Goal: Information Seeking & Learning: Check status

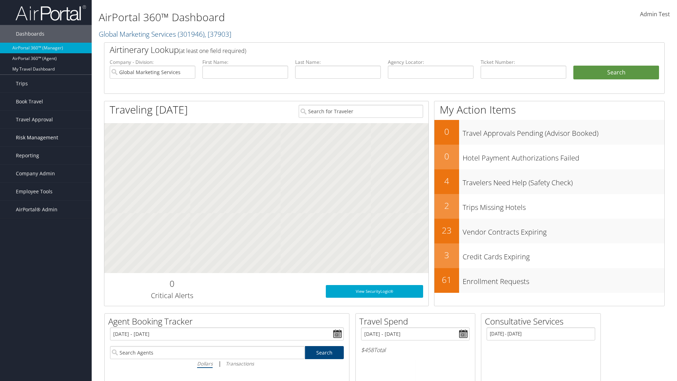
click at [46, 138] on span "Risk Management" at bounding box center [37, 138] width 42 height 18
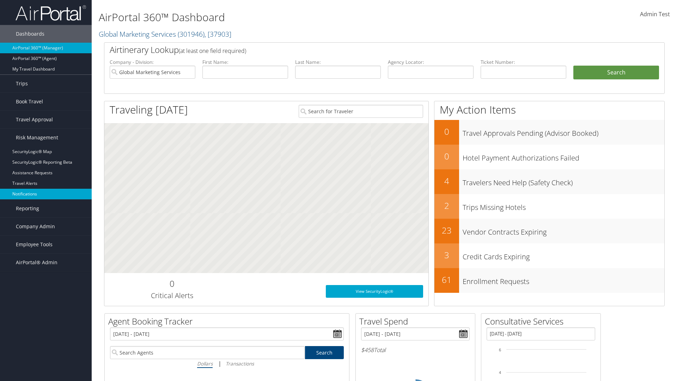
click at [46, 189] on link "Notifications" at bounding box center [46, 194] width 92 height 11
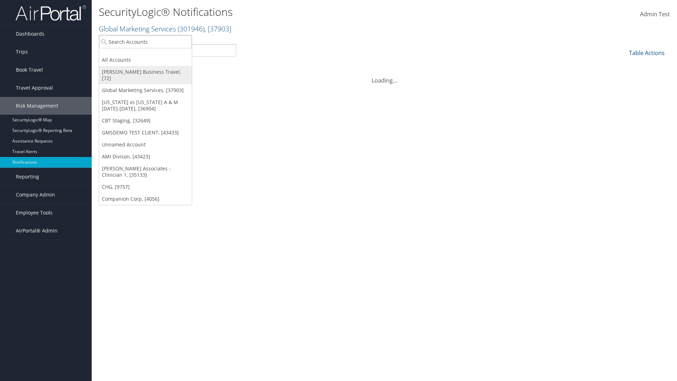
click at [145, 72] on link "[PERSON_NAME] Business Travel, [72]" at bounding box center [145, 75] width 93 height 18
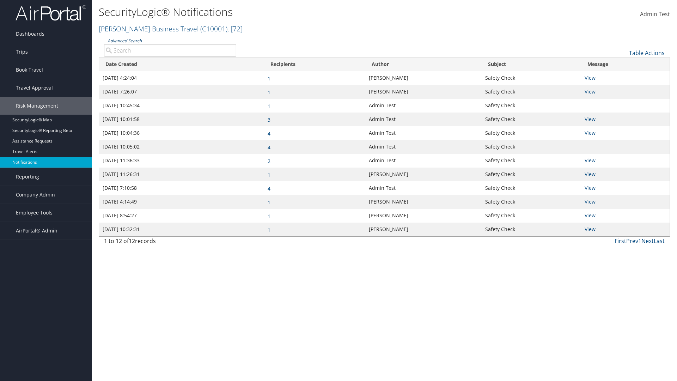
click at [124, 41] on link "Advanced Search" at bounding box center [125, 41] width 34 height 6
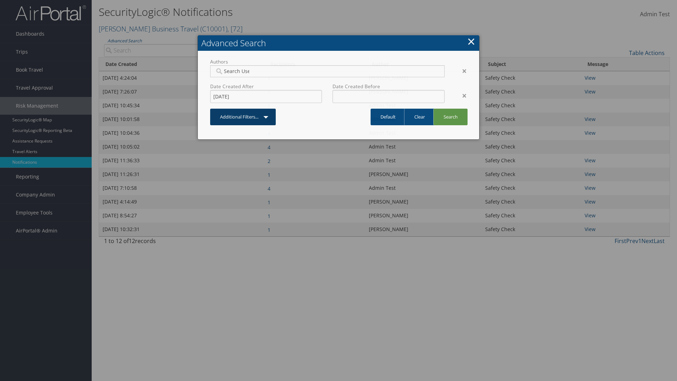
click at [461, 95] on div "×" at bounding box center [461, 95] width 22 height 8
click at [461, 71] on div "×" at bounding box center [461, 71] width 22 height 8
click at [243, 109] on link "Additional Filters..." at bounding box center [243, 117] width 66 height 17
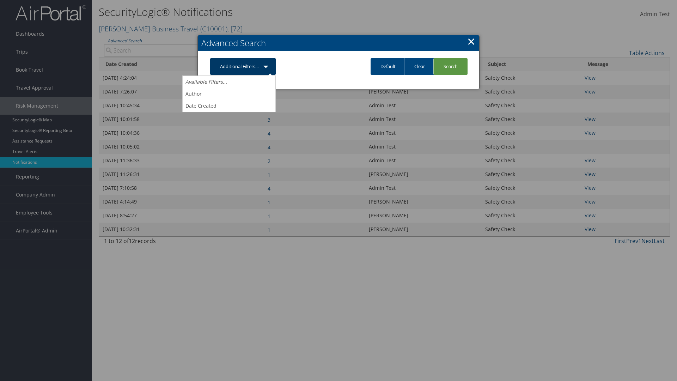
click at [229, 93] on link "Author" at bounding box center [229, 94] width 93 height 12
click at [243, 75] on link "Additional Filters..." at bounding box center [243, 66] width 66 height 17
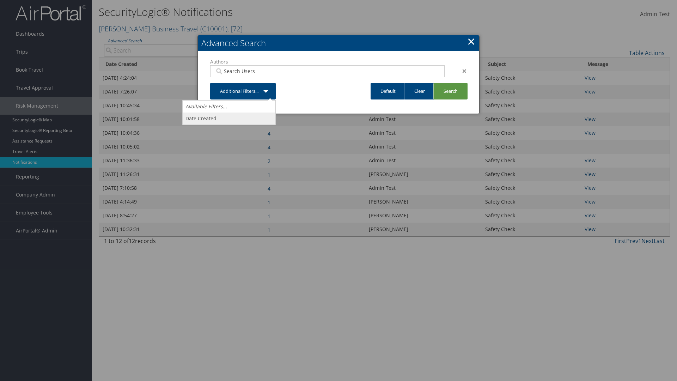
click at [229, 118] on link "Date Created" at bounding box center [229, 119] width 93 height 12
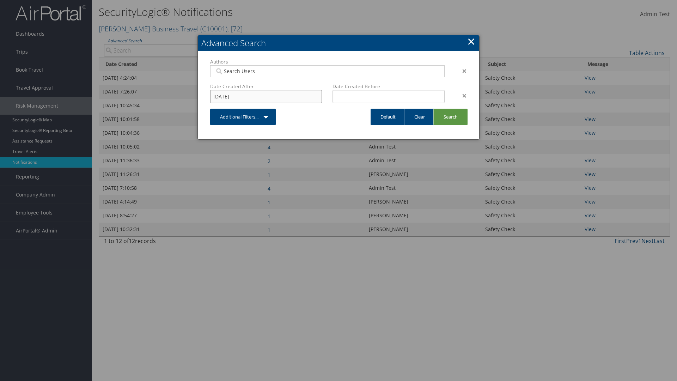
type input "8/11/2025"
